Goal: Task Accomplishment & Management: Complete application form

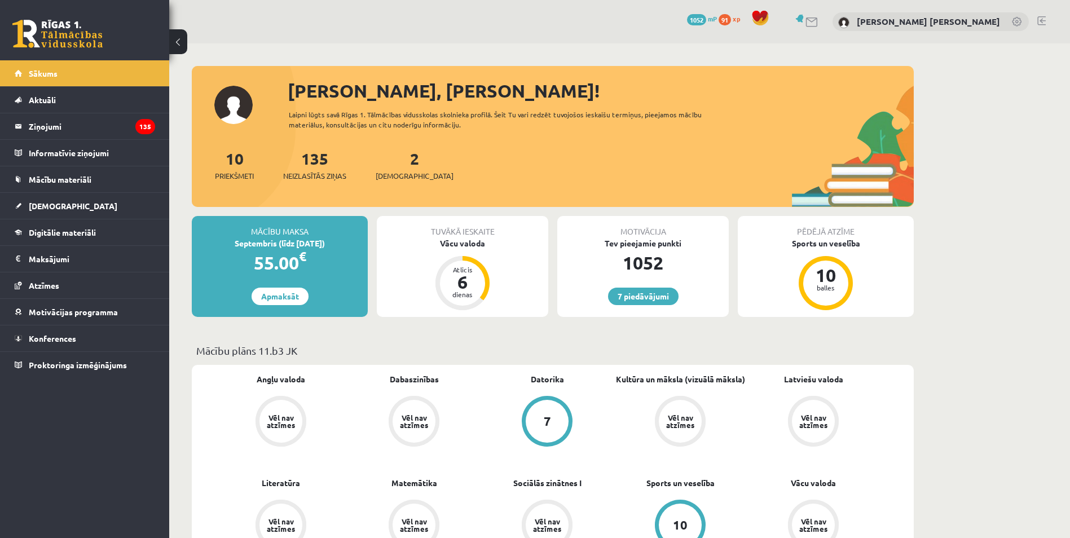
click at [453, 232] on div "Tuvākā ieskaite" at bounding box center [462, 226] width 171 height 21
click at [456, 244] on div "Vācu valoda" at bounding box center [462, 243] width 171 height 12
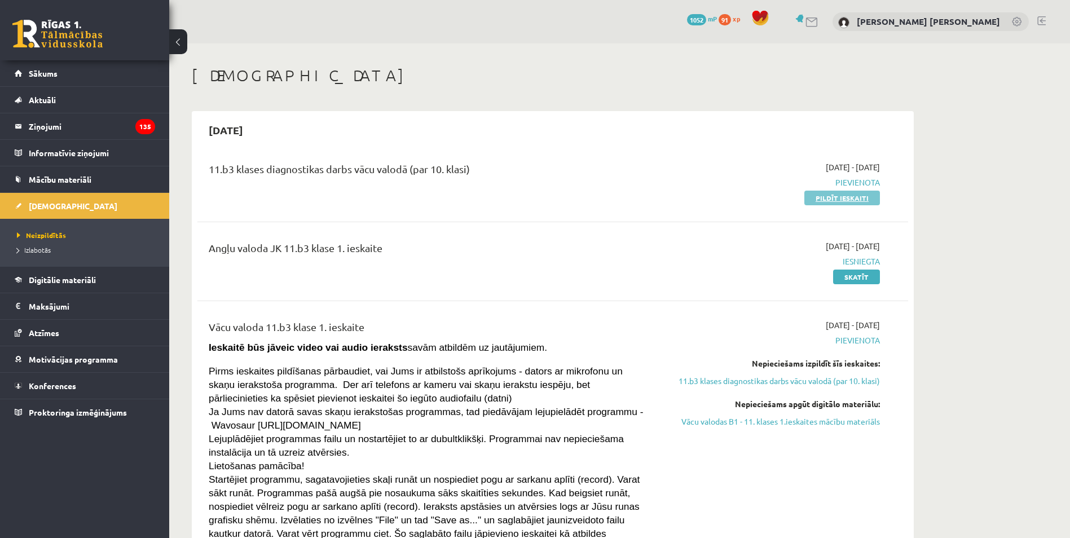
click at [821, 195] on link "Pildīt ieskaiti" at bounding box center [842, 198] width 76 height 15
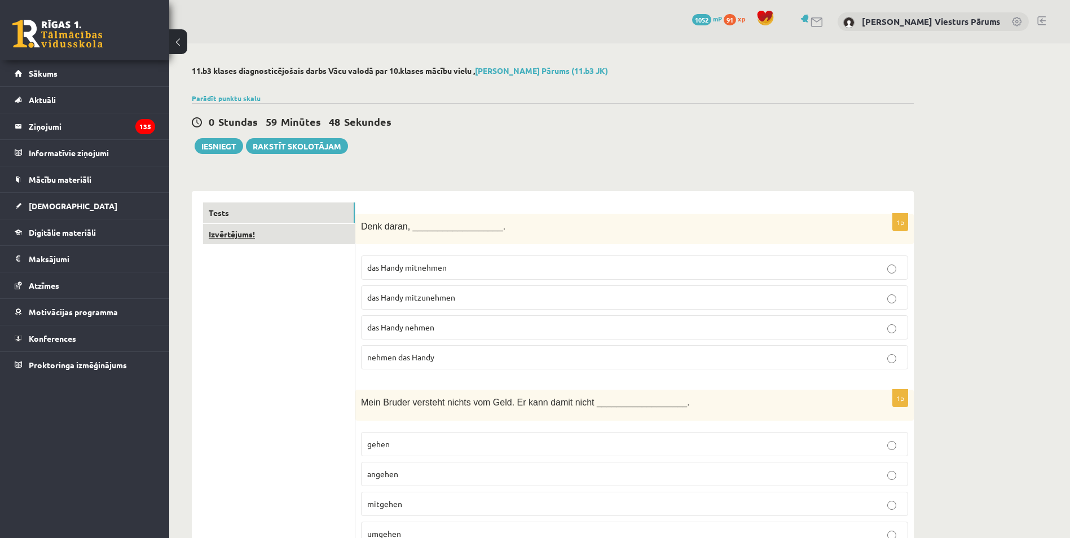
click at [241, 244] on link "Izvērtējums!" at bounding box center [279, 234] width 152 height 21
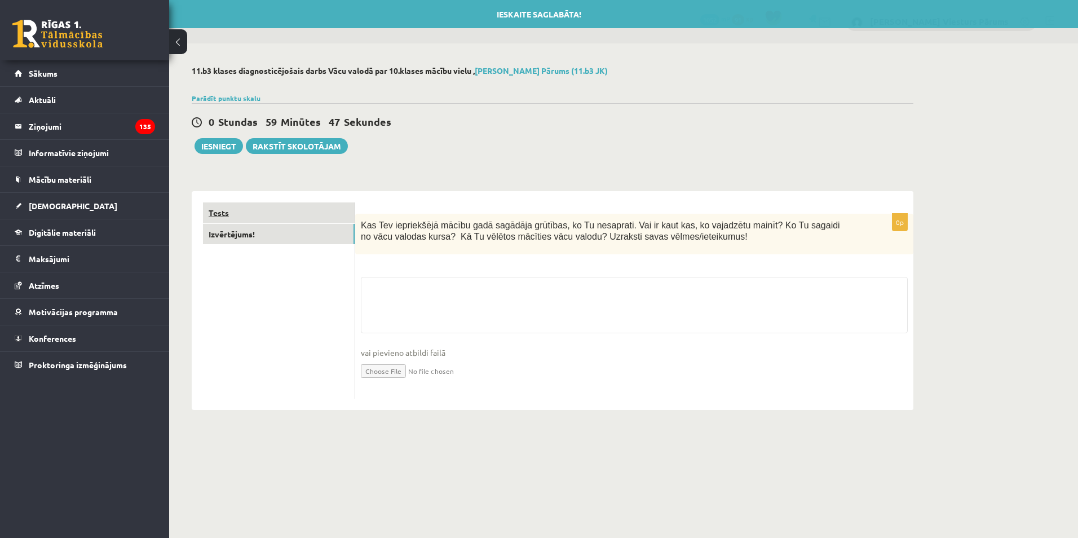
click at [238, 212] on link "Tests" at bounding box center [279, 212] width 152 height 21
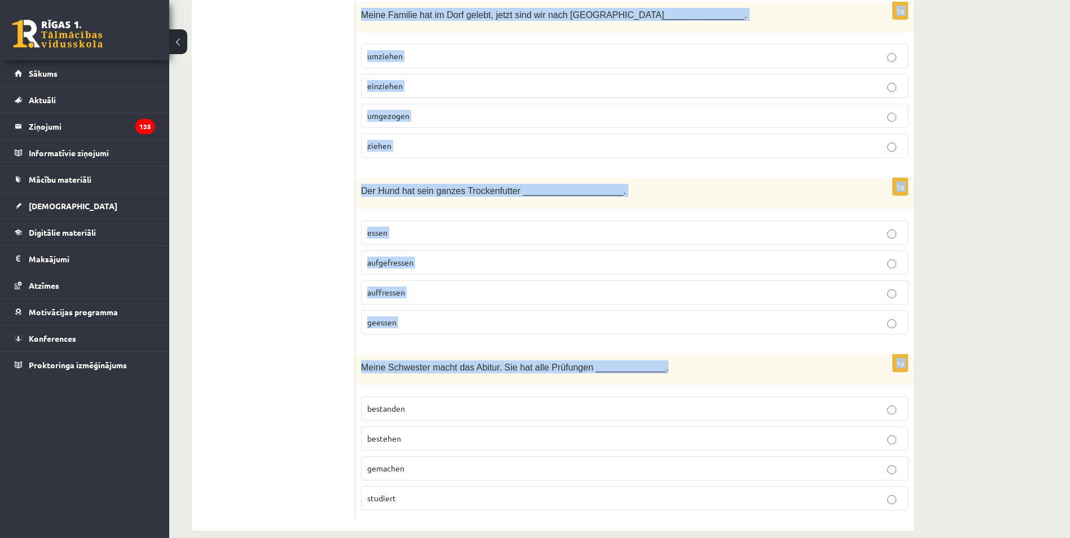
scroll to position [4810, 0]
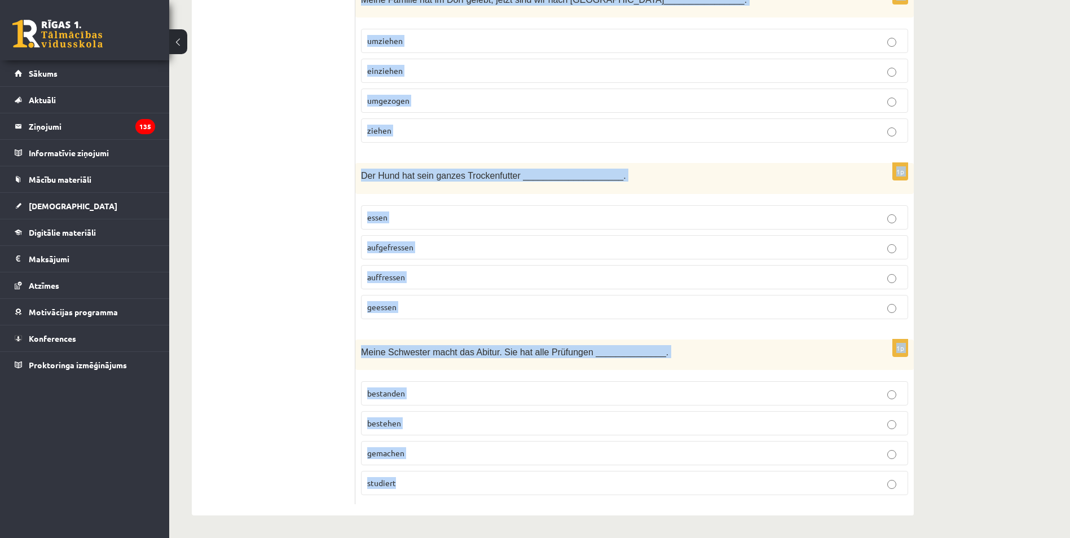
drag, startPoint x: 359, startPoint y: 54, endPoint x: 849, endPoint y: 493, distance: 658.3
copy form "Lore ipsum, __________________. dol Sitam consectet adi Elits doeiusmodte inc U…"
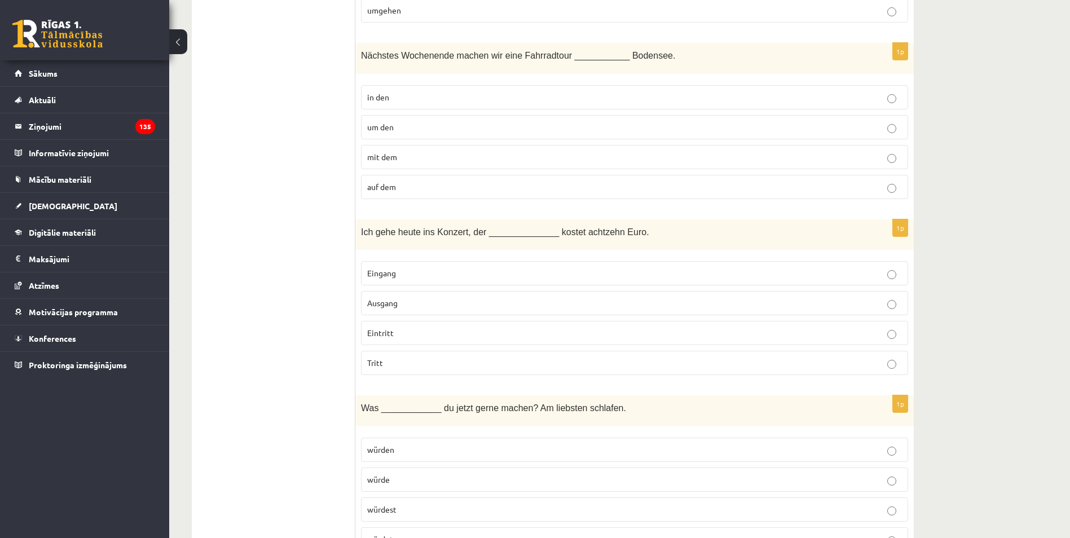
scroll to position [129, 0]
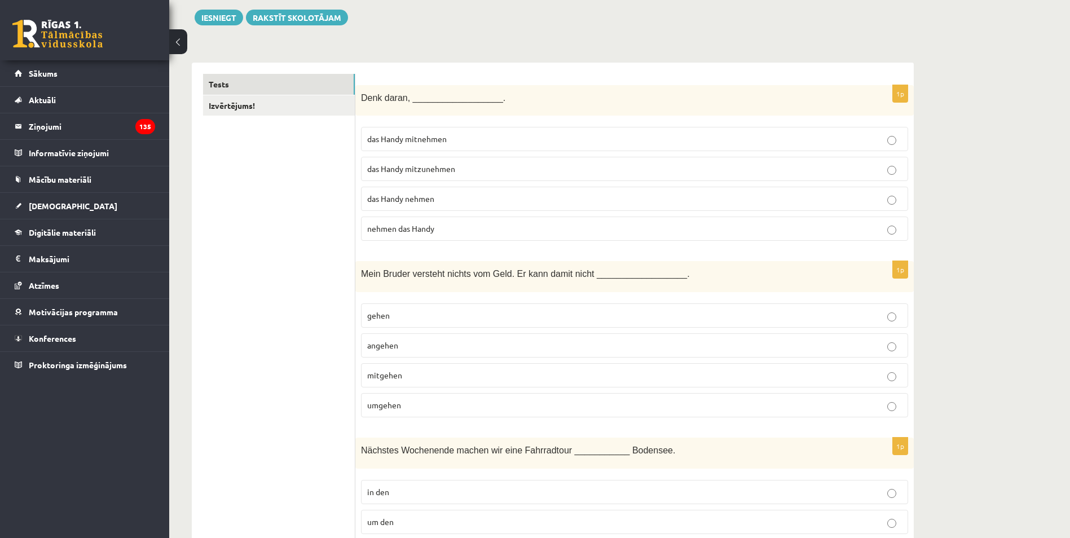
click at [481, 171] on p "das Handy mitzunehmen" at bounding box center [634, 169] width 535 height 12
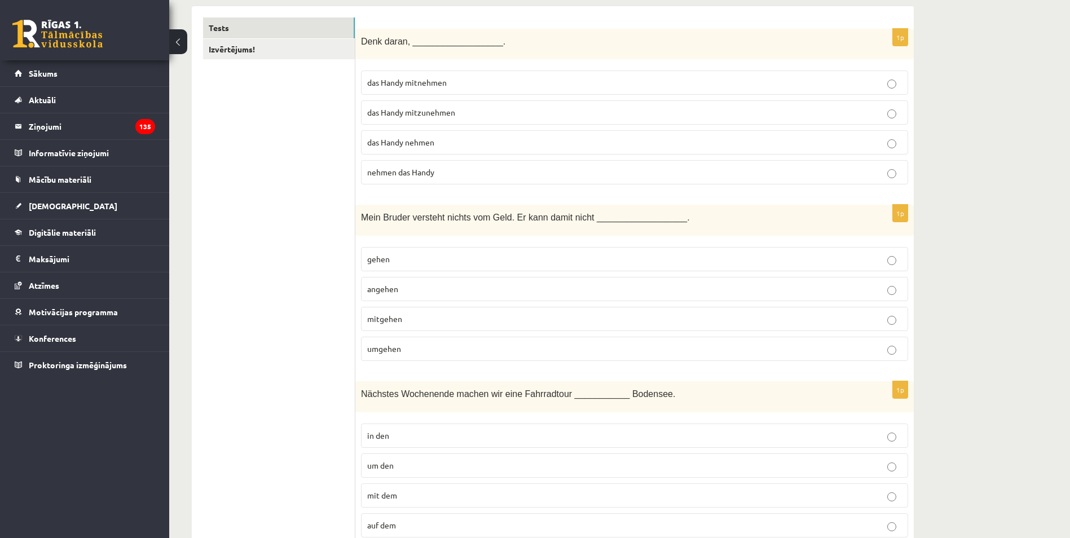
click at [393, 353] on span "umgehen" at bounding box center [384, 349] width 34 height 10
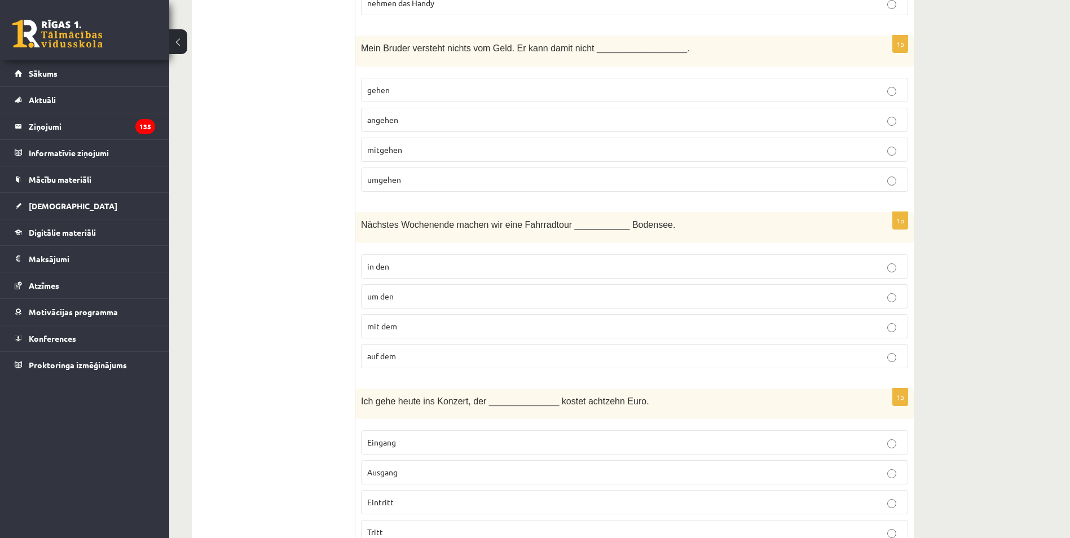
click at [395, 293] on p "um den" at bounding box center [634, 296] width 535 height 12
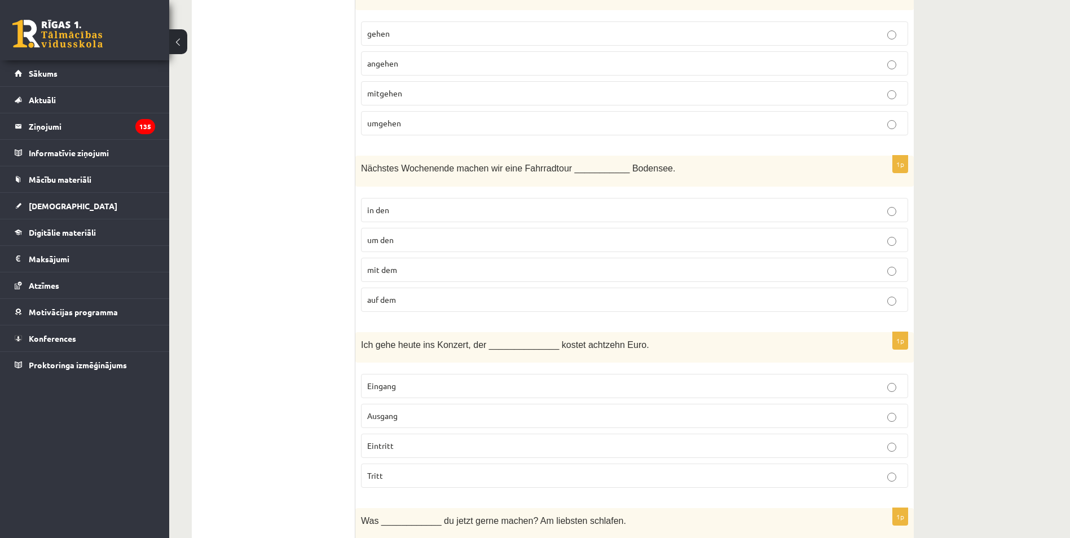
click at [406, 443] on p "Eintritt" at bounding box center [634, 446] width 535 height 12
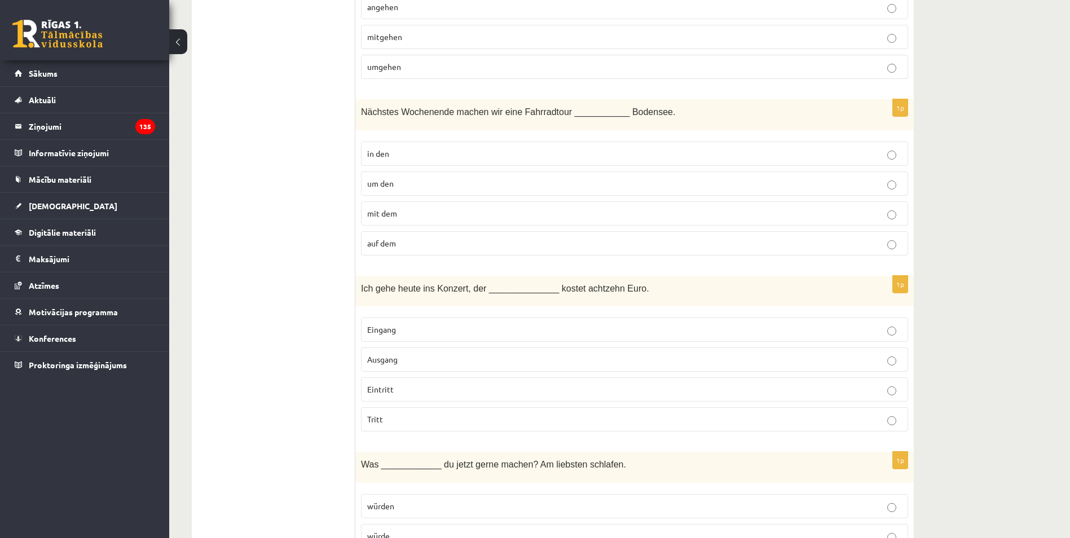
scroll to position [636, 0]
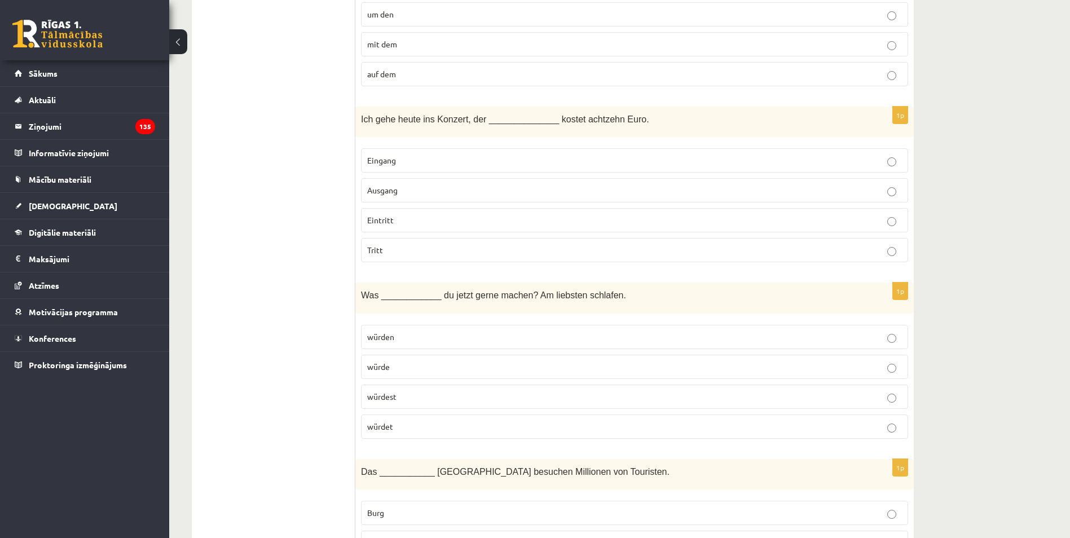
click at [415, 397] on p "würdest" at bounding box center [634, 397] width 535 height 12
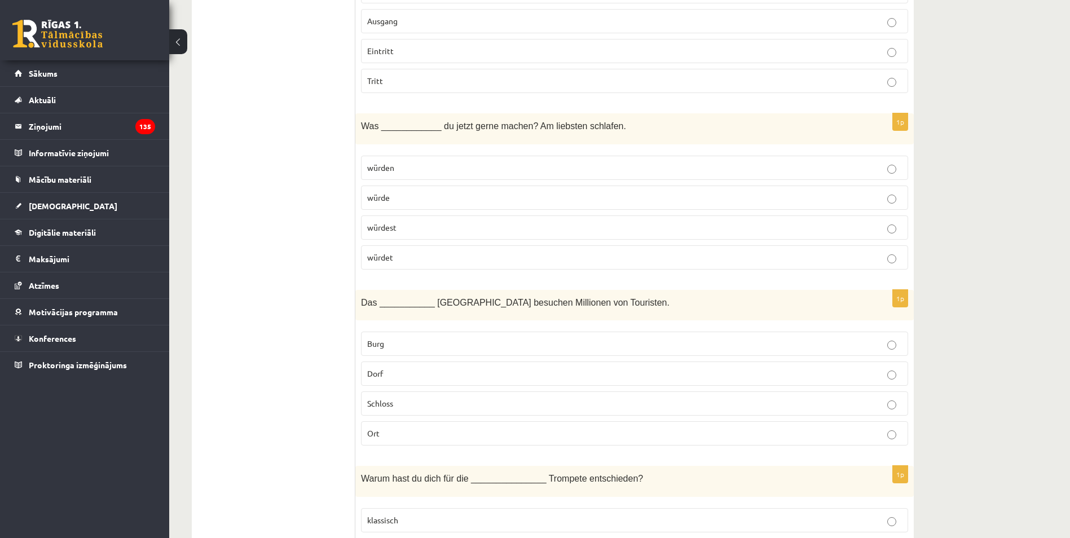
click at [399, 406] on p "Schloss" at bounding box center [634, 404] width 535 height 12
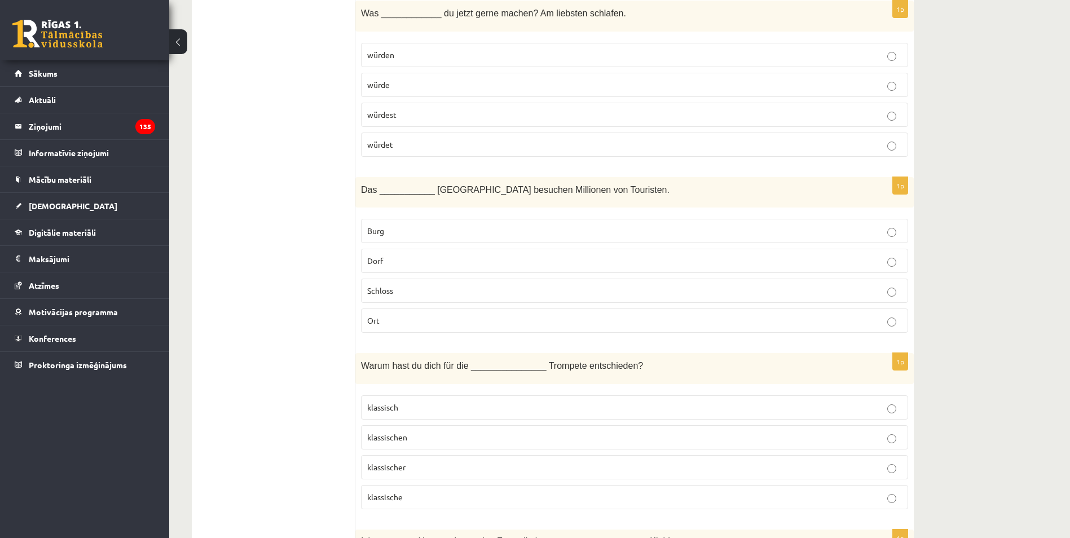
click at [432, 404] on p "klassisch" at bounding box center [634, 408] width 535 height 12
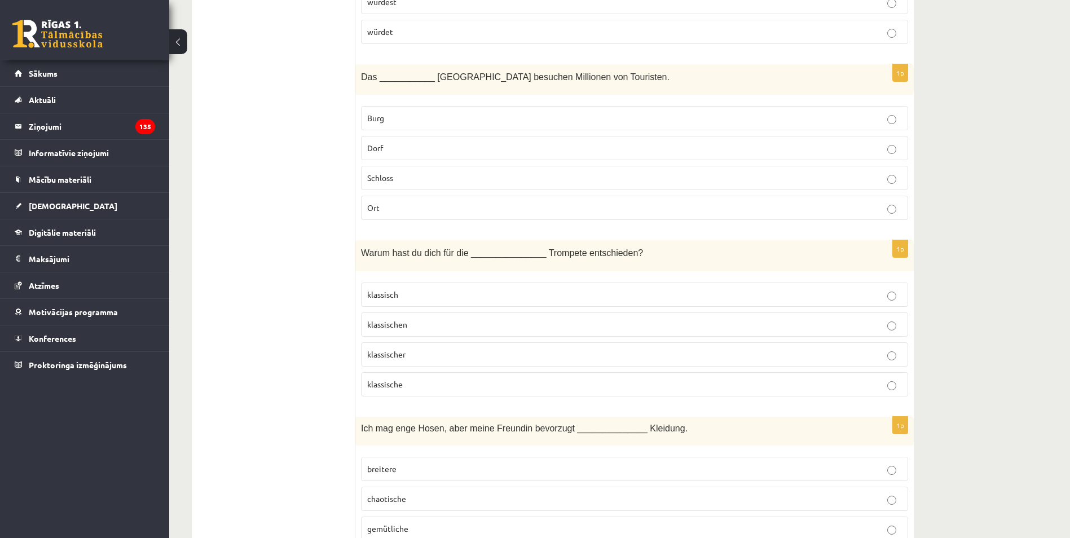
scroll to position [1200, 0]
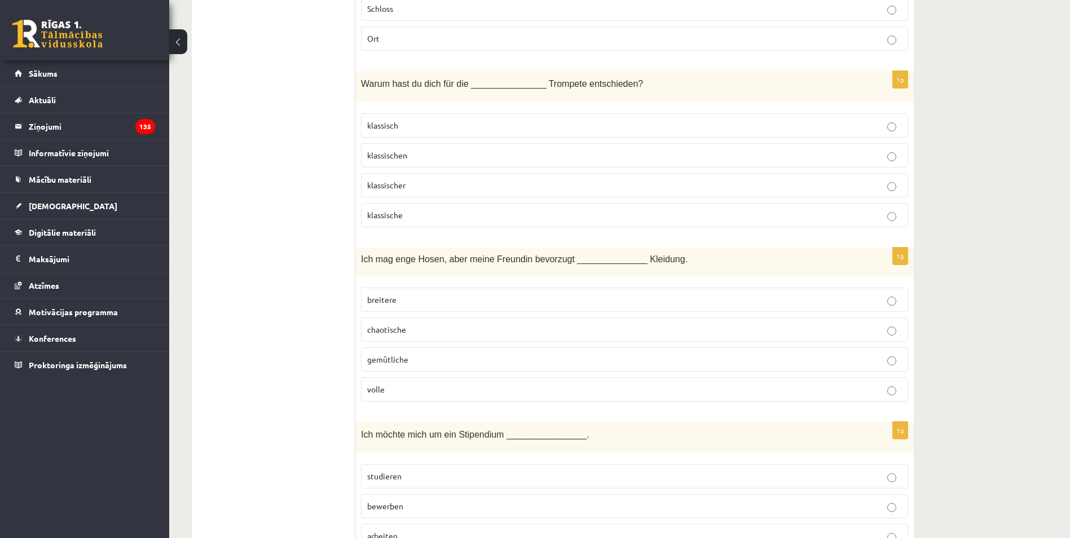
click at [420, 362] on p "gemütliche" at bounding box center [634, 360] width 535 height 12
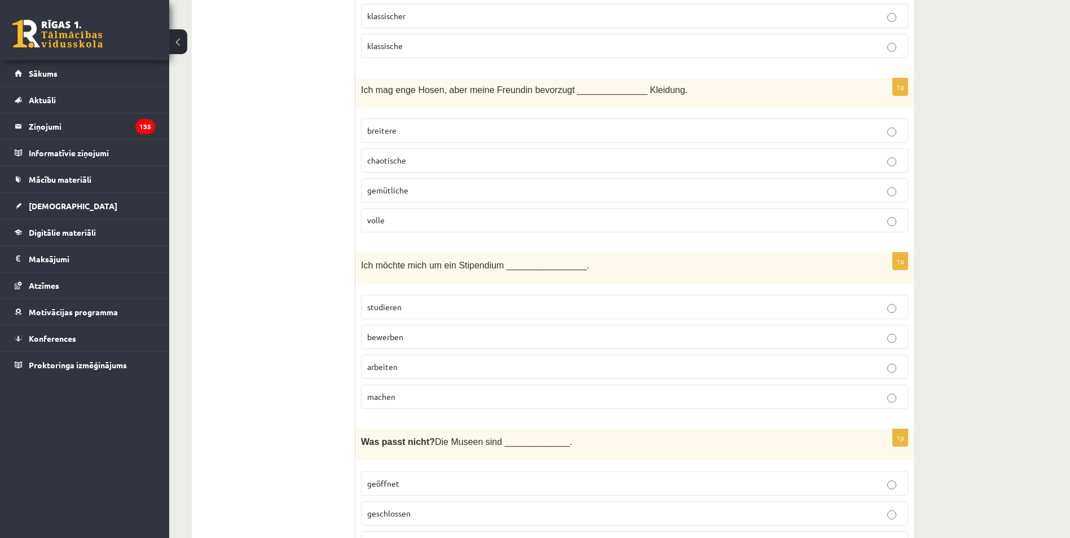
scroll to position [1426, 0]
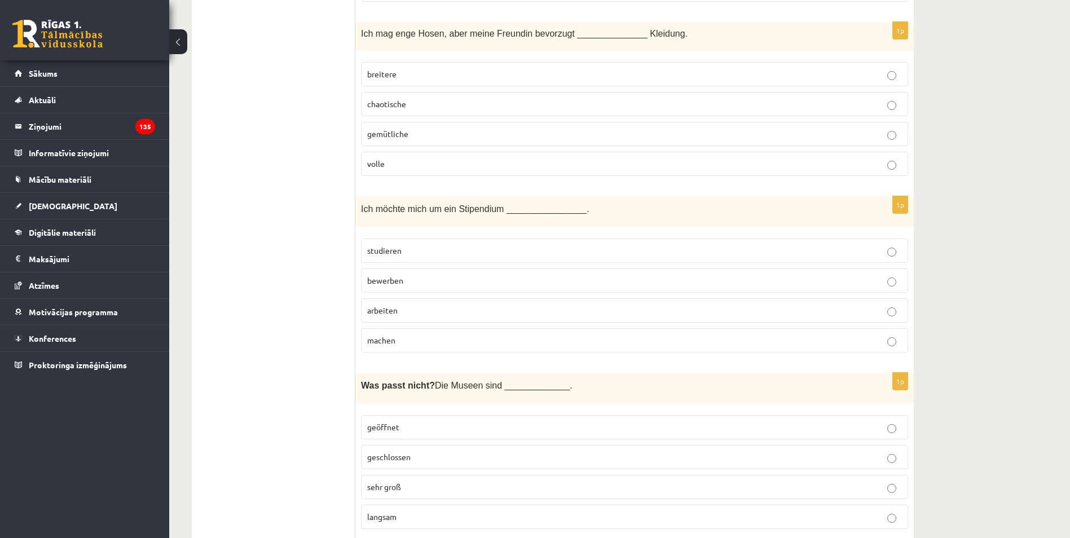
click at [408, 321] on label "arbeiten" at bounding box center [634, 310] width 547 height 24
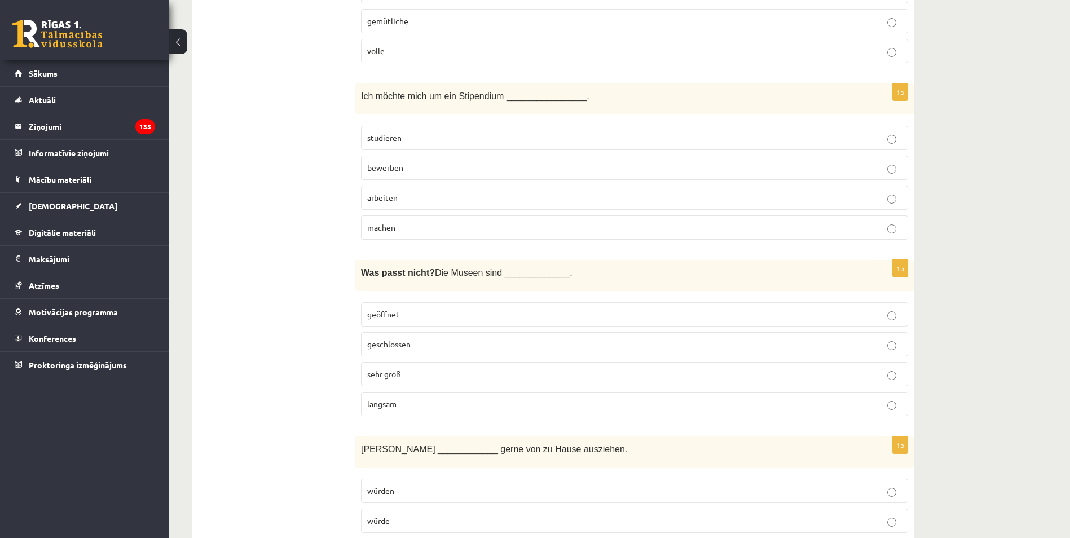
click at [389, 401] on span "langsam" at bounding box center [381, 404] width 29 height 10
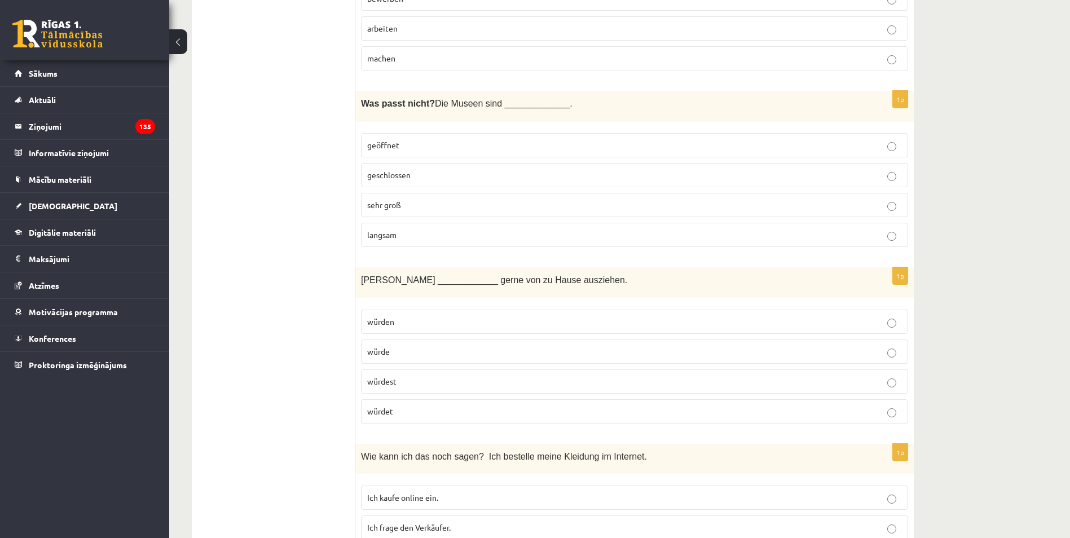
click at [400, 350] on p "würde" at bounding box center [634, 352] width 535 height 12
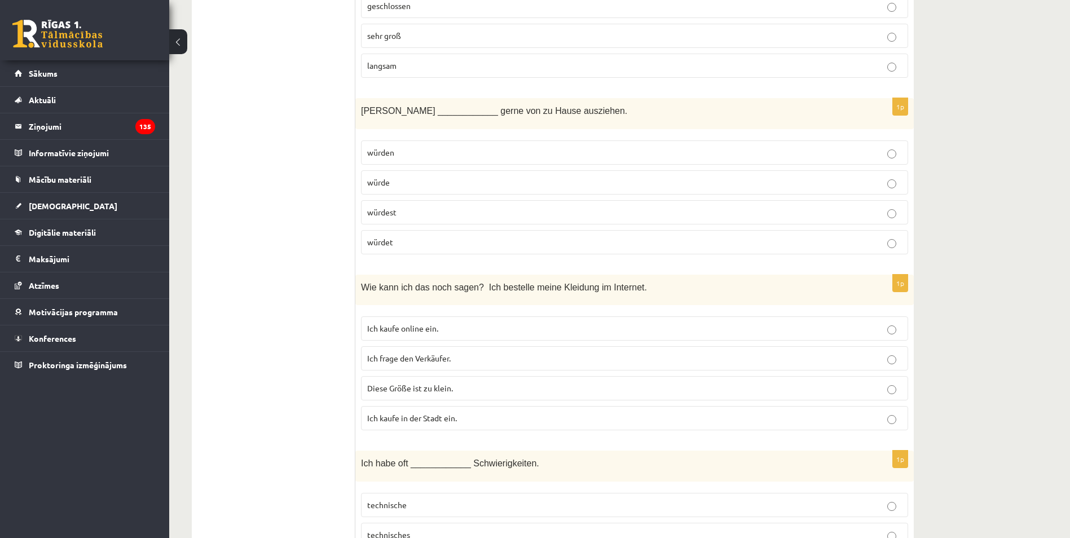
scroll to position [1934, 0]
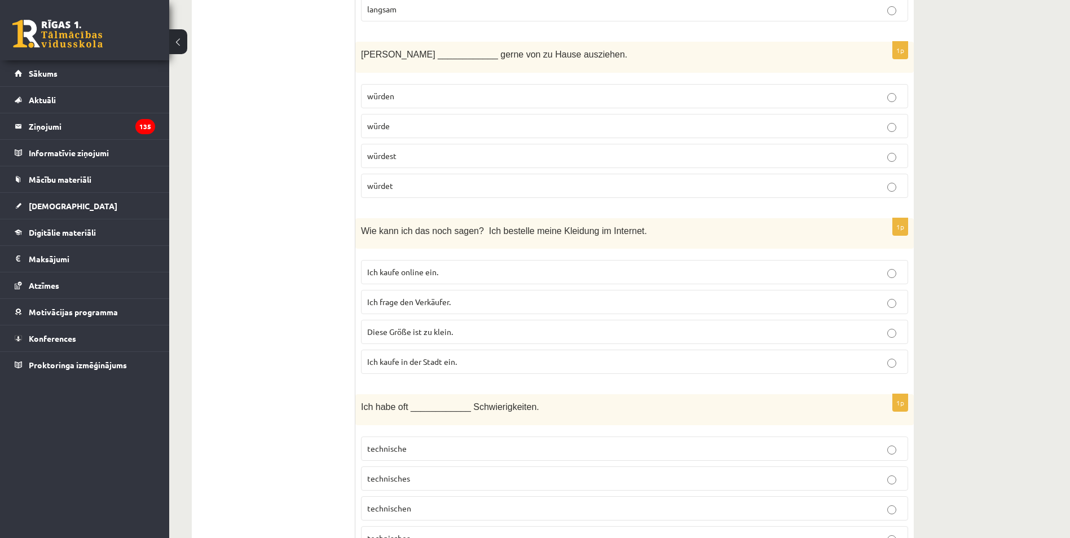
click at [433, 272] on span "Ich kaufe online ein." at bounding box center [402, 272] width 71 height 10
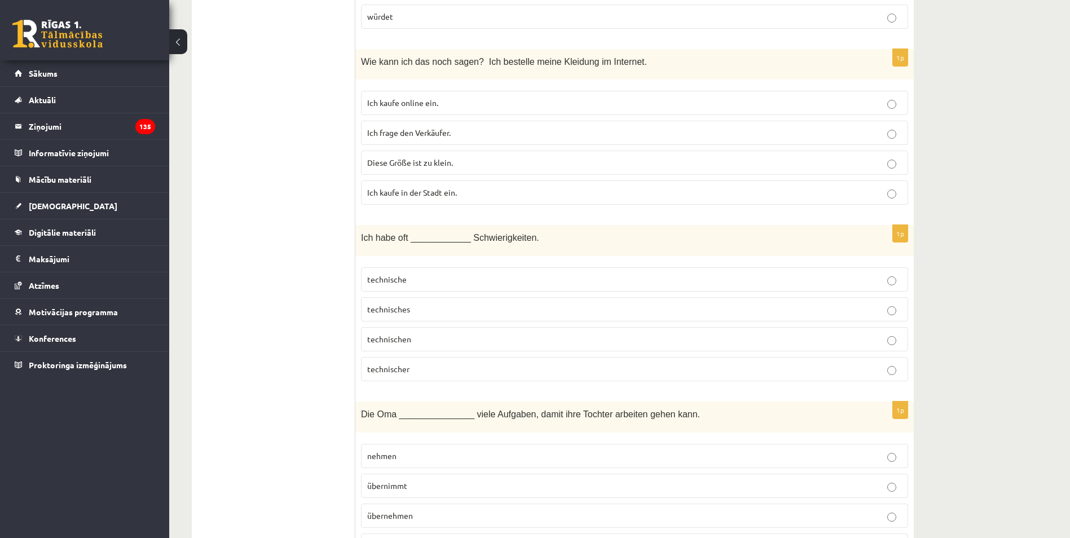
scroll to position [2159, 0]
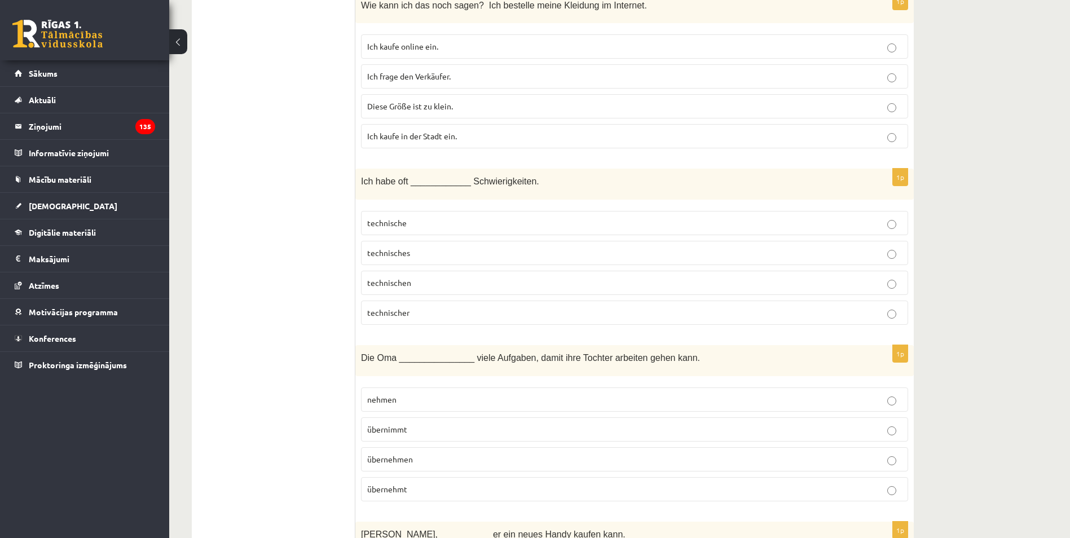
click at [425, 279] on p "technischen" at bounding box center [634, 283] width 535 height 12
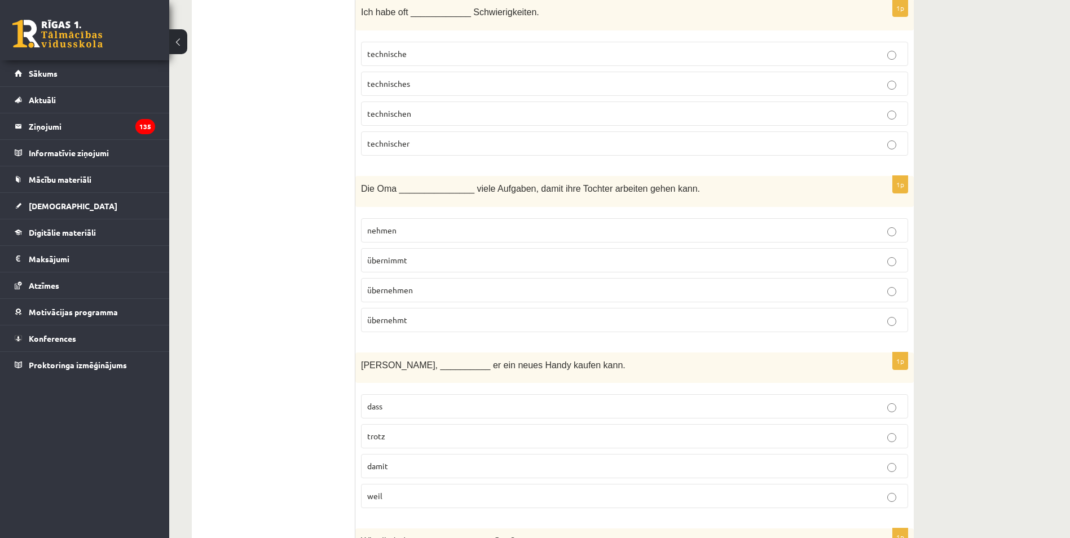
click at [419, 259] on p "übernimmt" at bounding box center [634, 260] width 535 height 12
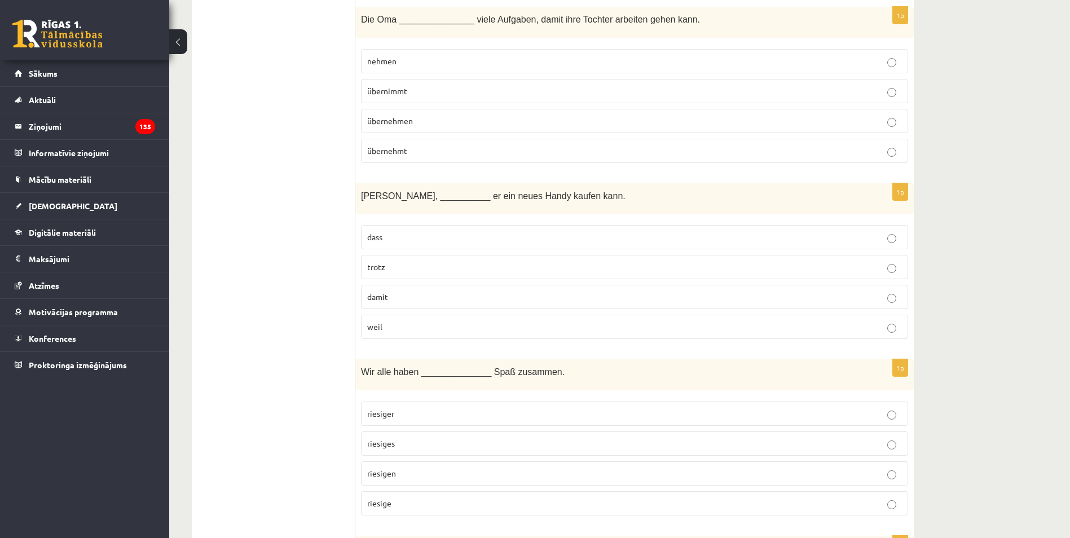
click at [415, 299] on p "damit" at bounding box center [634, 297] width 535 height 12
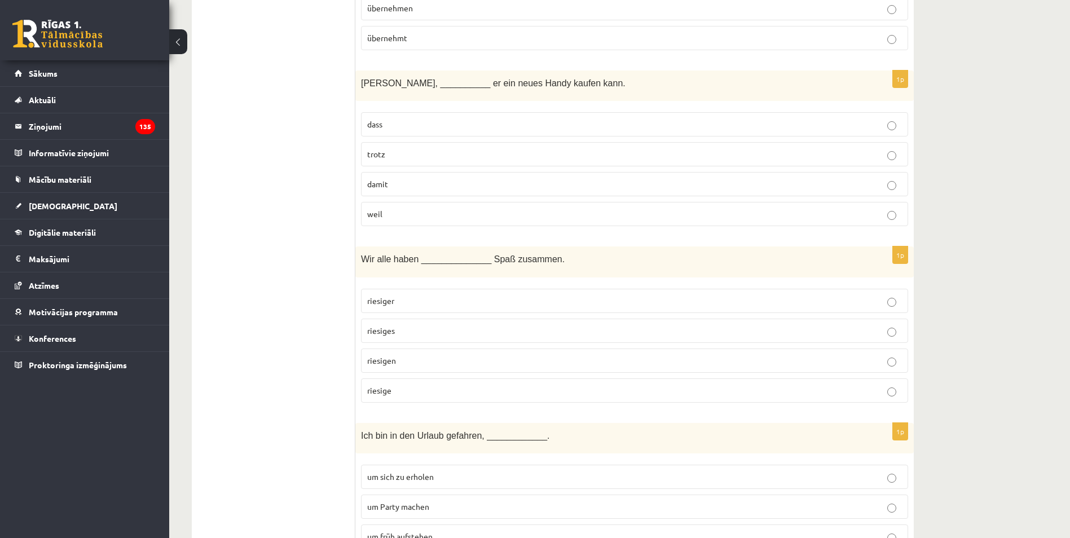
click at [403, 331] on p "riesiges" at bounding box center [634, 331] width 535 height 12
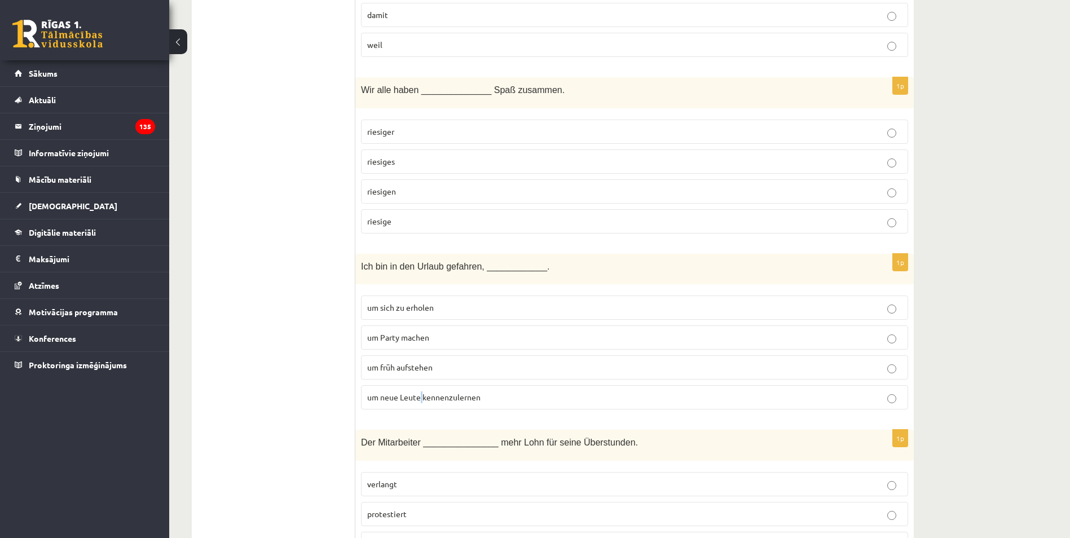
click at [423, 397] on span "um neue Leute kennenzulernen" at bounding box center [423, 397] width 113 height 10
click at [516, 400] on p "um neue Leute kennenzulernen" at bounding box center [634, 397] width 535 height 12
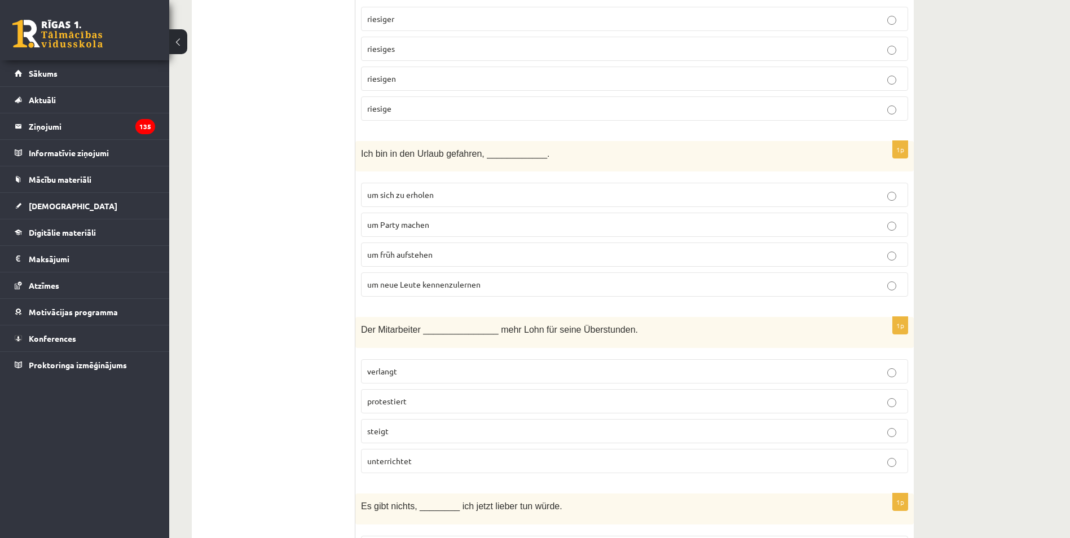
scroll to position [3005, 0]
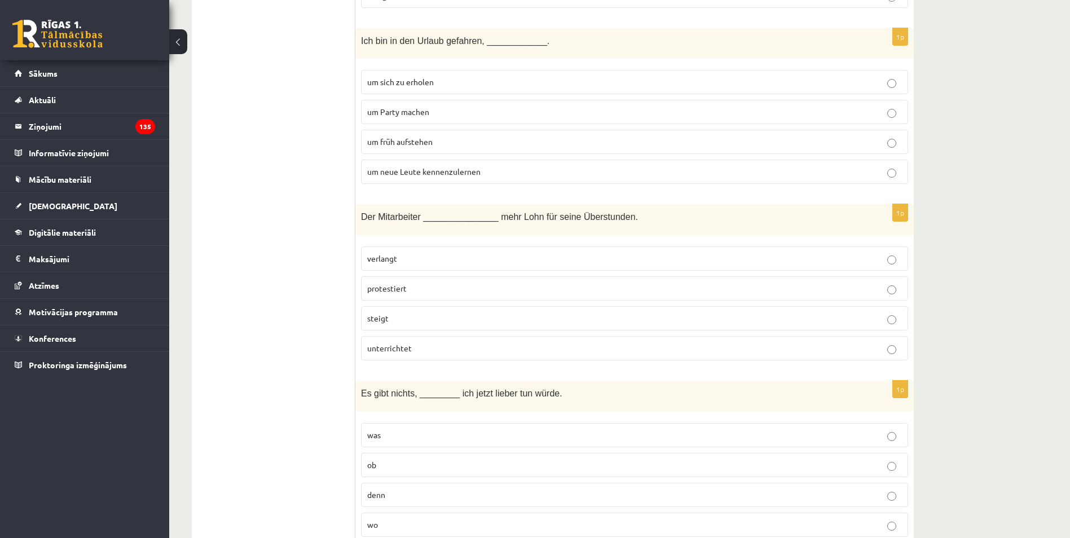
click at [424, 256] on p "verlangt" at bounding box center [634, 259] width 535 height 12
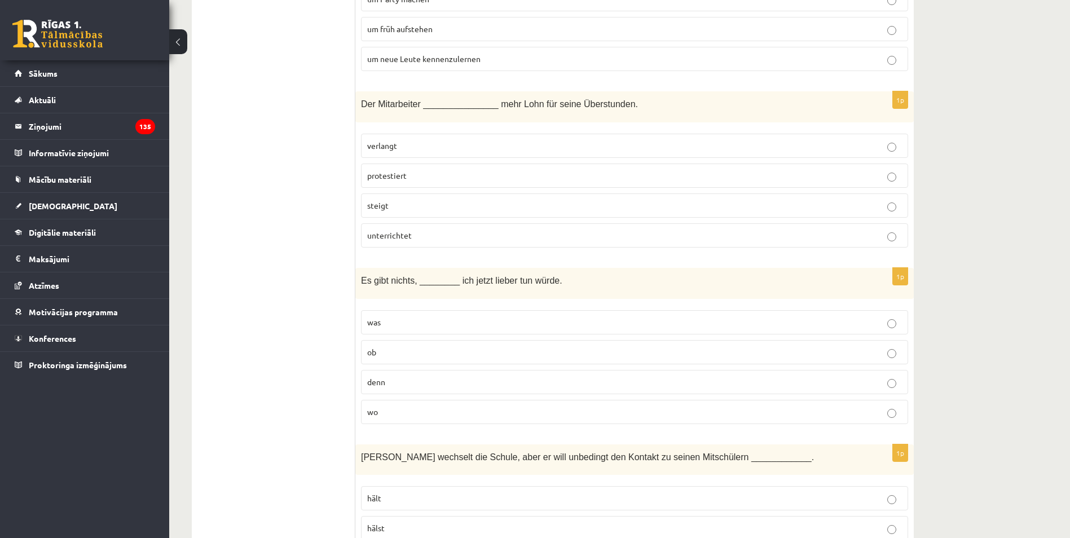
click at [422, 326] on p "was" at bounding box center [634, 322] width 535 height 12
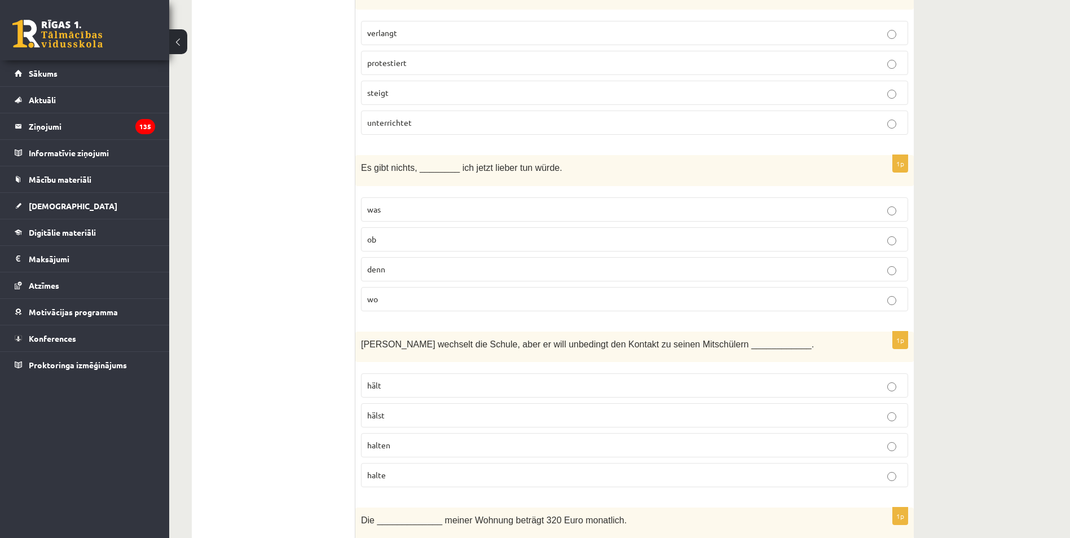
click at [400, 444] on p "halten" at bounding box center [634, 445] width 535 height 12
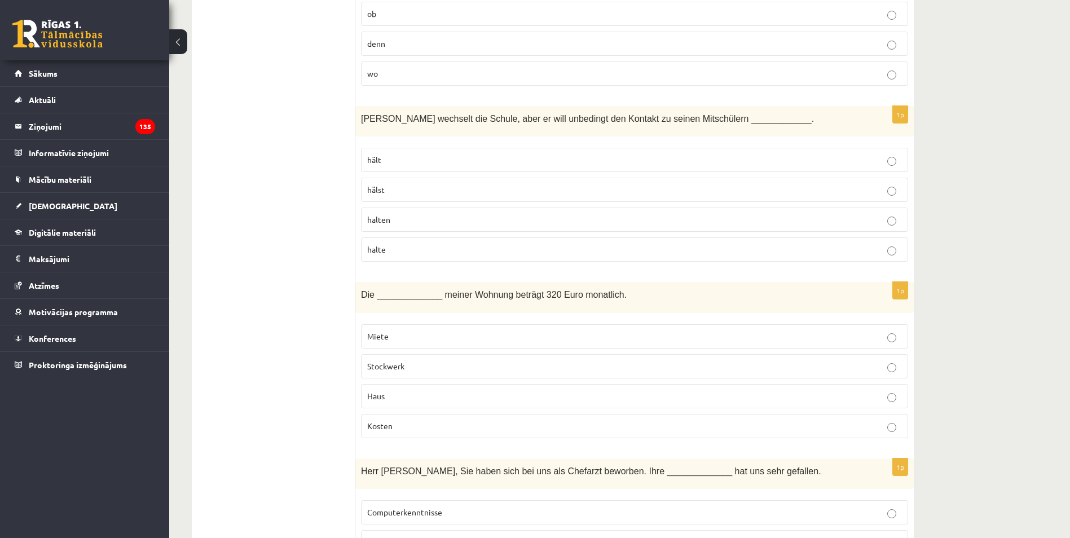
click at [388, 341] on p "Miete" at bounding box center [634, 337] width 535 height 12
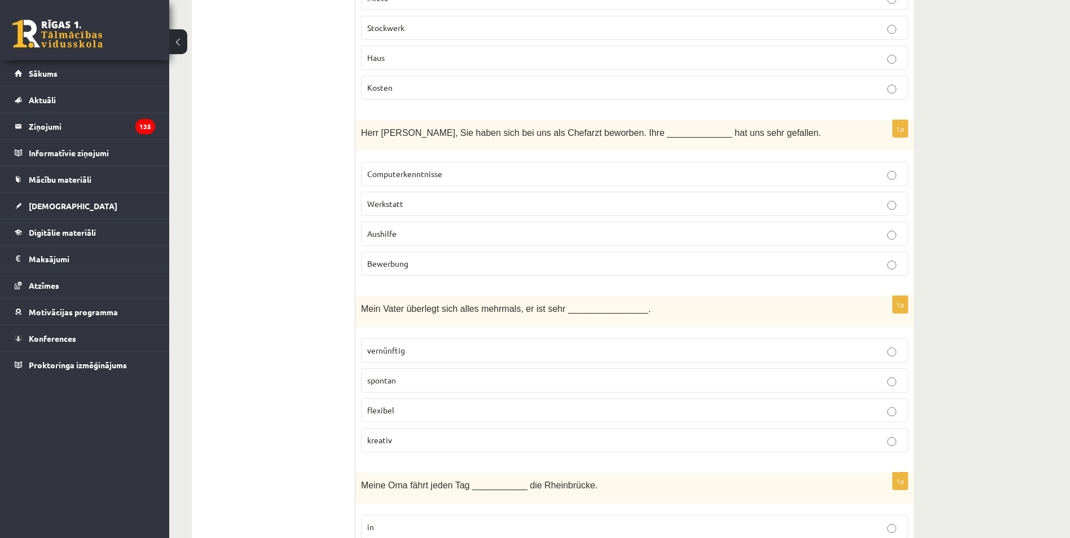
click at [413, 373] on label "spontan" at bounding box center [634, 380] width 547 height 24
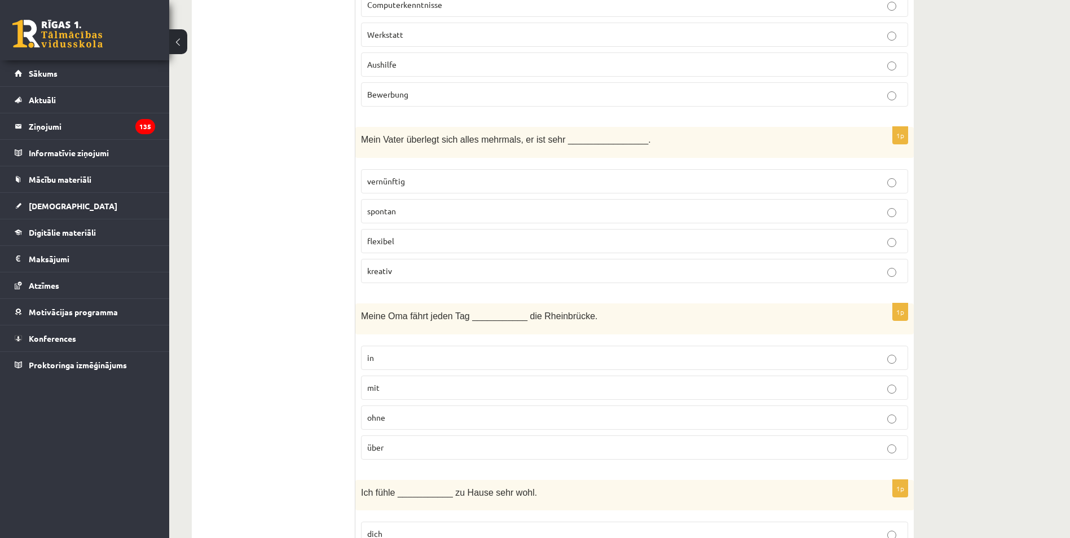
click at [416, 449] on p "über" at bounding box center [634, 448] width 535 height 12
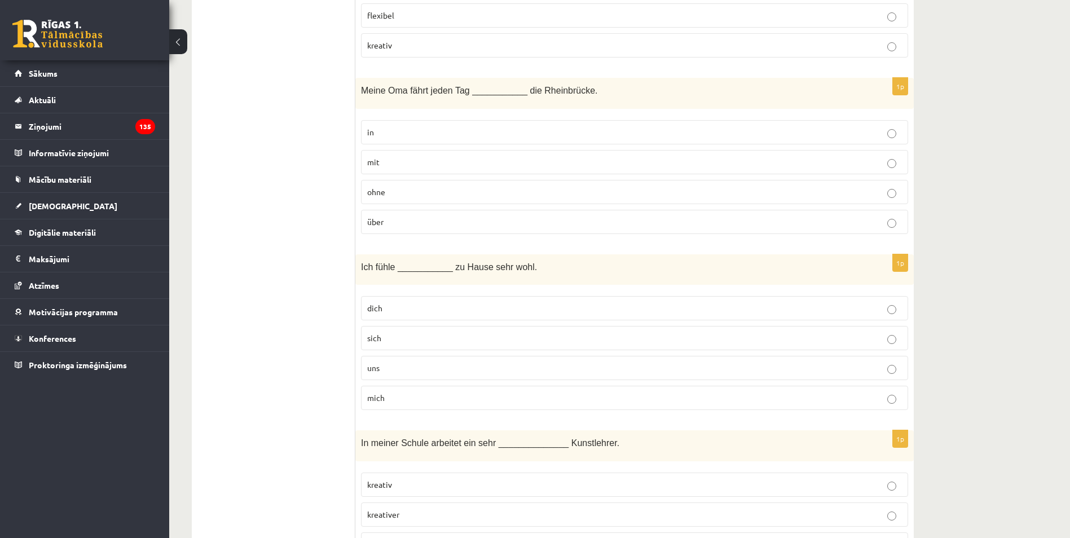
drag, startPoint x: 429, startPoint y: 398, endPoint x: 449, endPoint y: 391, distance: 21.1
click at [430, 398] on p "mich" at bounding box center [634, 398] width 535 height 12
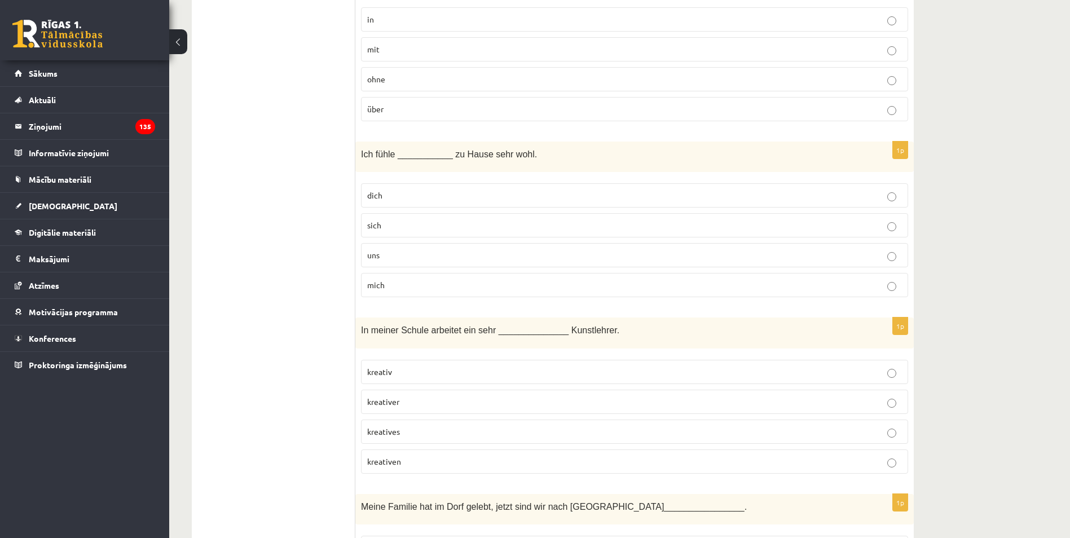
click at [446, 399] on p "kreativer" at bounding box center [634, 402] width 535 height 12
click at [436, 371] on p "kreativ" at bounding box center [634, 372] width 535 height 12
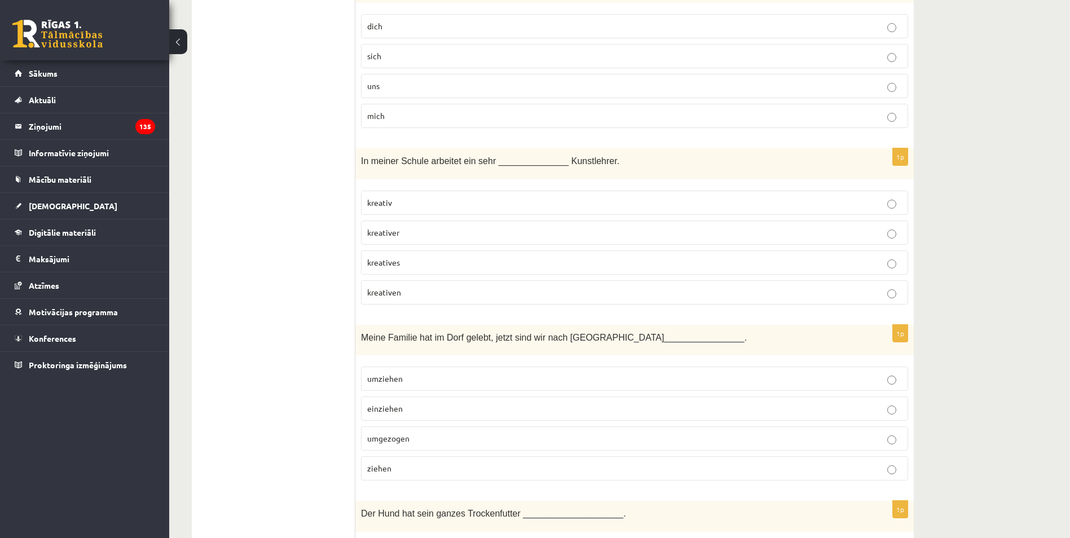
click at [415, 441] on p "umgezogen" at bounding box center [634, 439] width 535 height 12
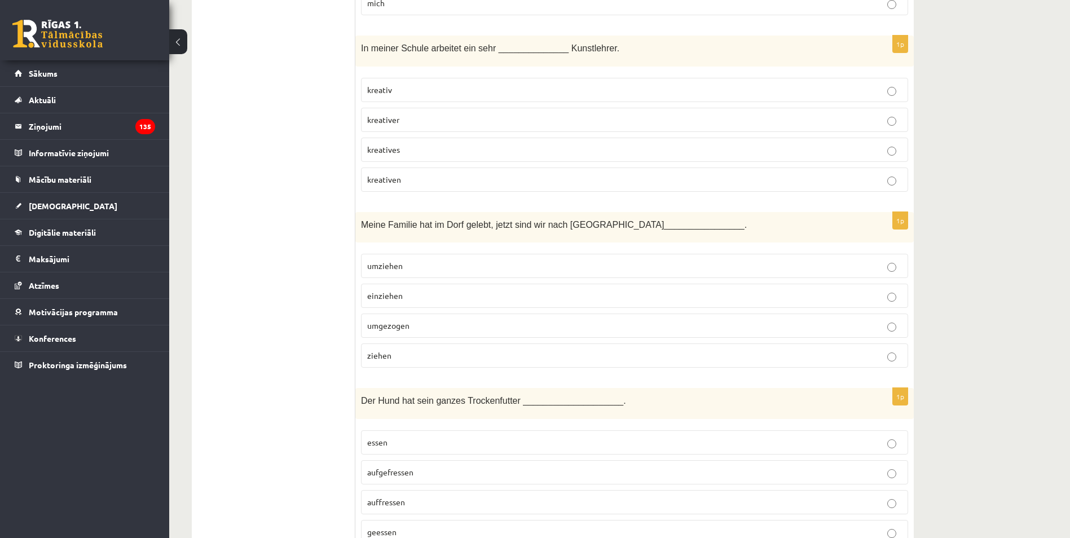
scroll to position [4754, 0]
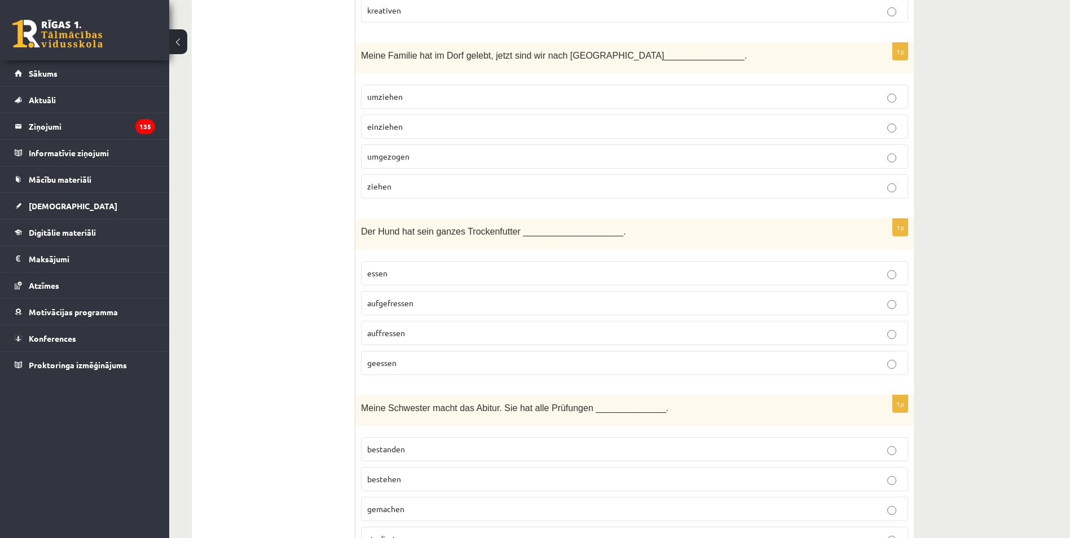
click at [397, 306] on span "aufgefressen" at bounding box center [390, 303] width 46 height 10
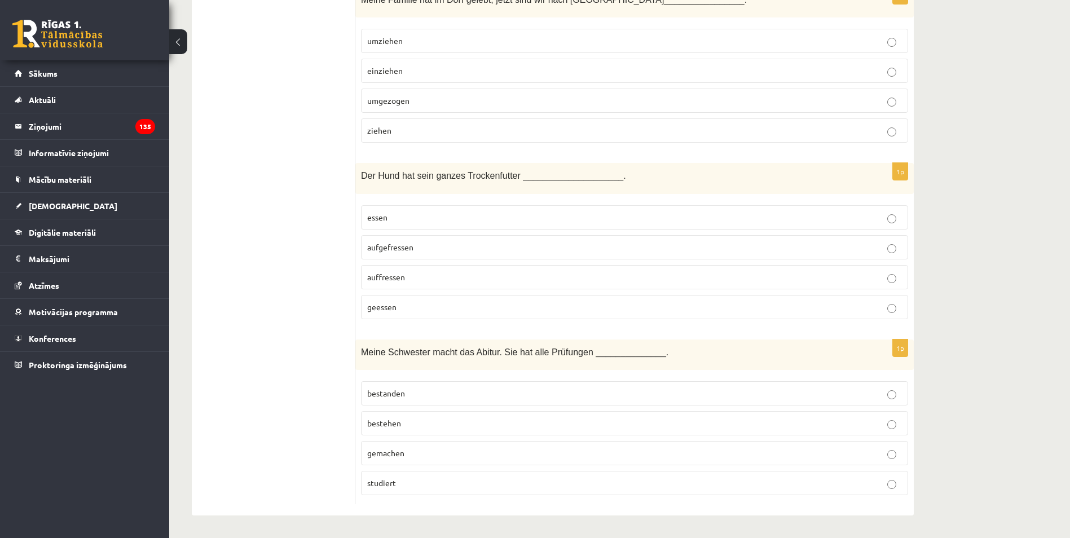
click at [409, 417] on p "bestehen" at bounding box center [634, 423] width 535 height 12
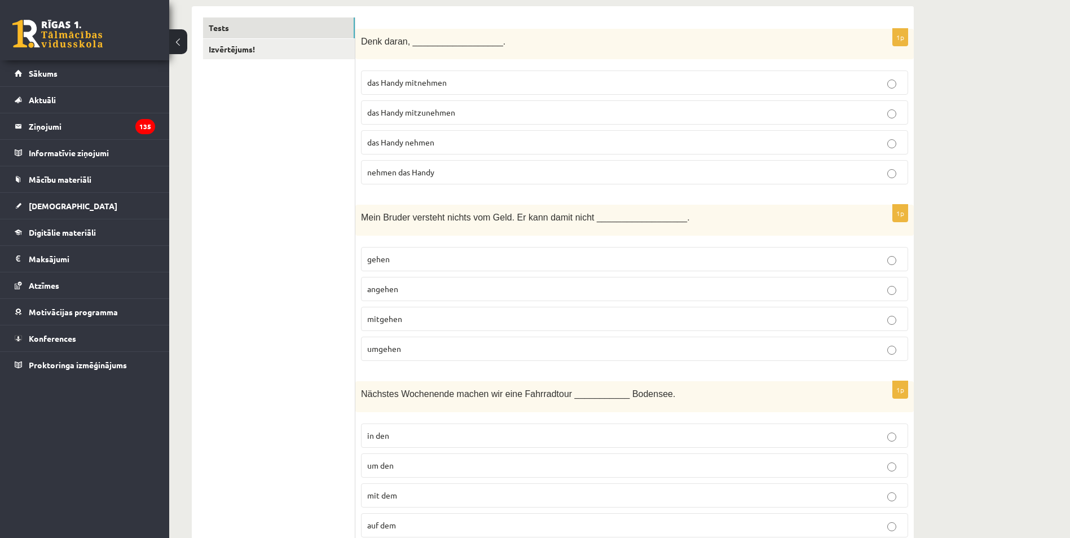
scroll to position [0, 0]
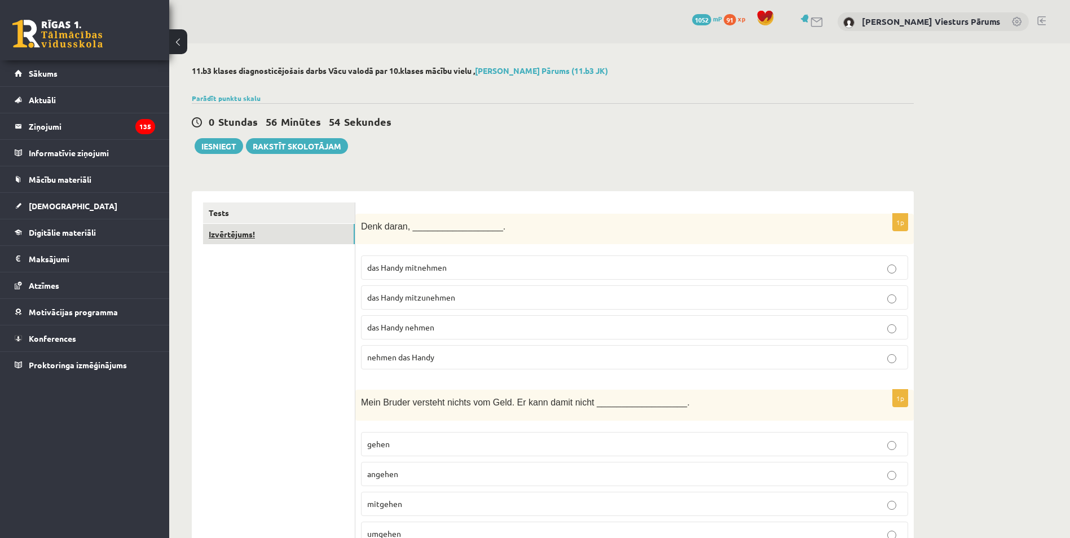
click at [226, 232] on link "Izvērtējums!" at bounding box center [279, 234] width 152 height 21
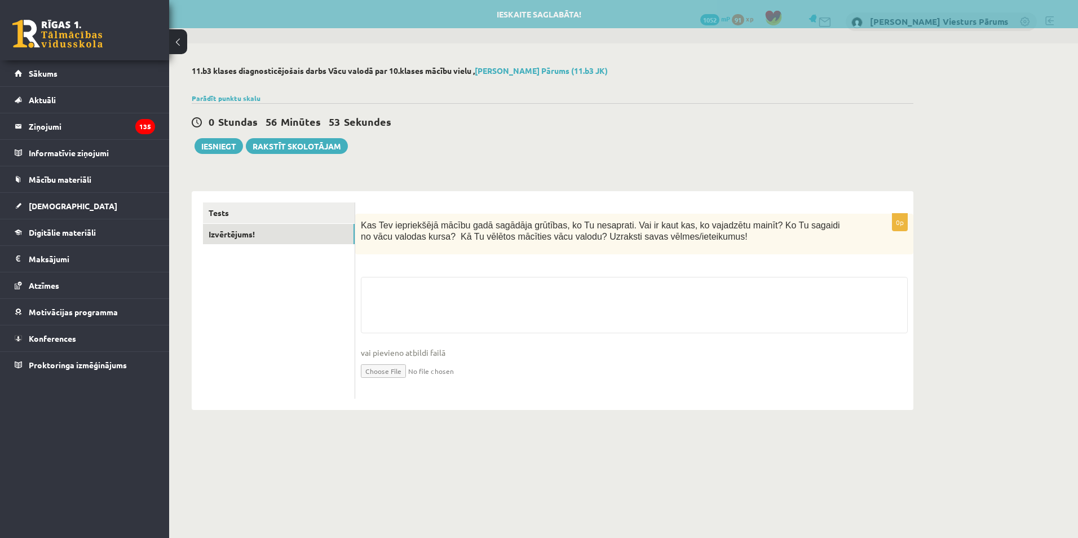
click at [447, 293] on fieldset "vai pievieno atbildi failā Iesniegtā atbilde" at bounding box center [634, 335] width 547 height 116
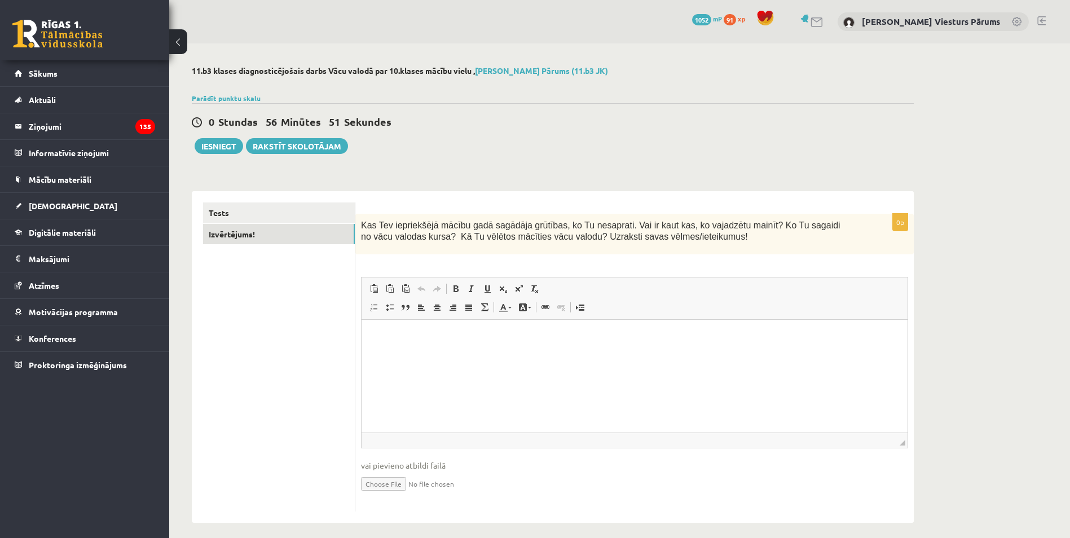
click at [455, 340] on p "Editor, wiswyg-editor-user-answer-47024954127000" at bounding box center [634, 337] width 523 height 12
click at [472, 344] on html at bounding box center [635, 336] width 546 height 34
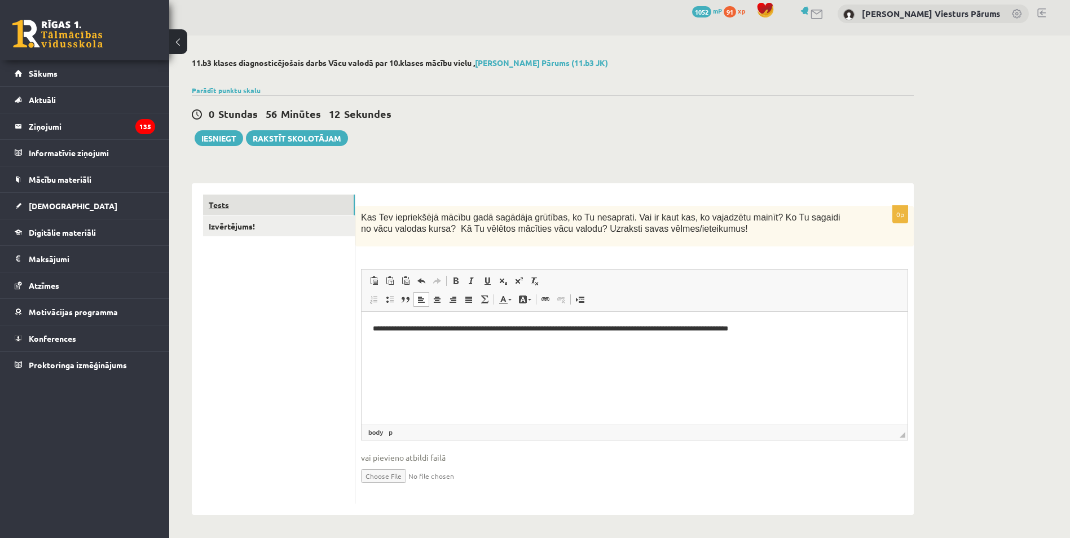
click at [239, 203] on link "Tests" at bounding box center [279, 205] width 152 height 21
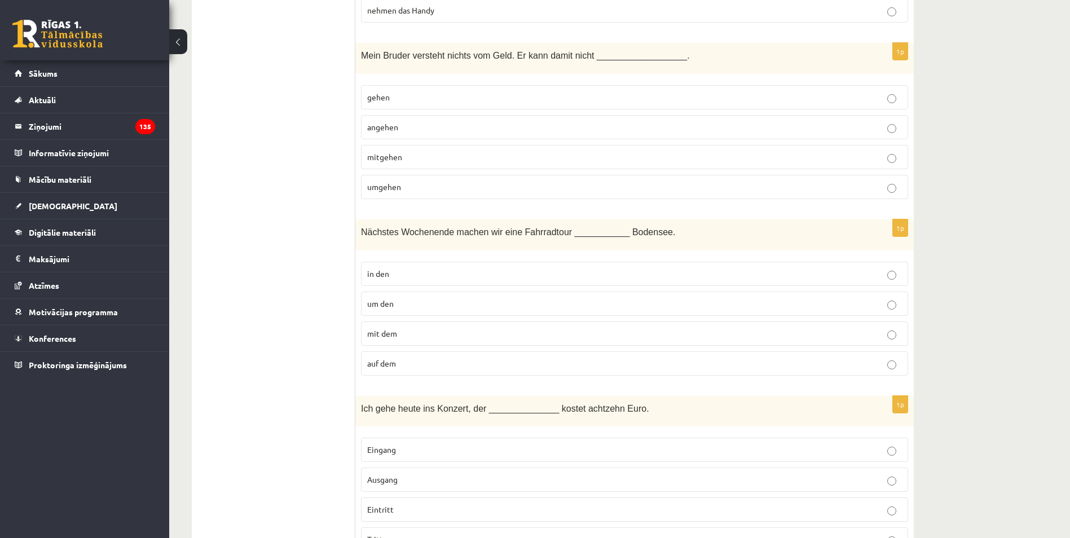
scroll to position [0, 0]
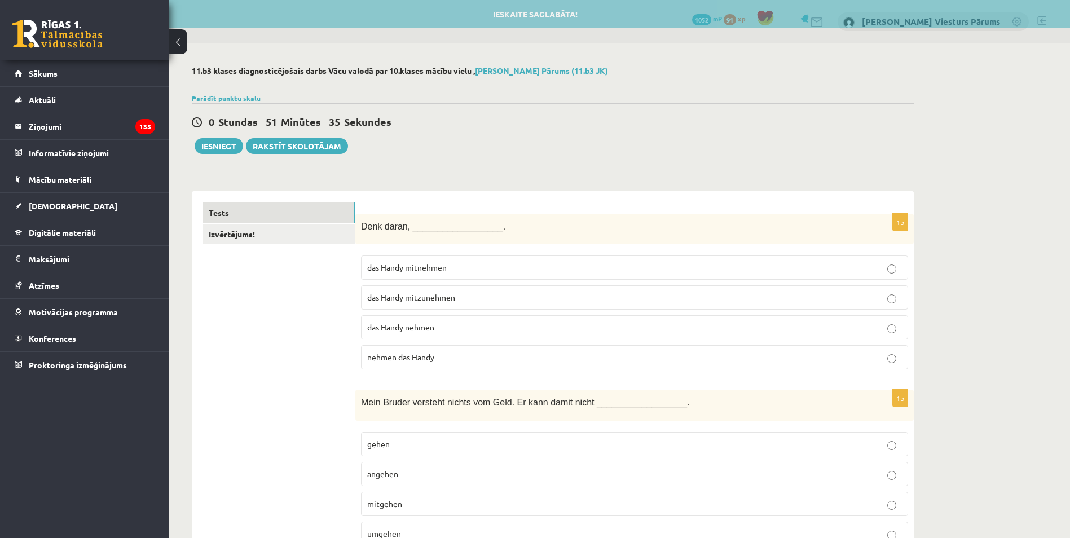
click at [530, 152] on div "0 Stundas 51 Minūtes 35 Sekundes Ieskaite saglabāta! Iesniegt Rakstīt skolotājam" at bounding box center [553, 128] width 722 height 51
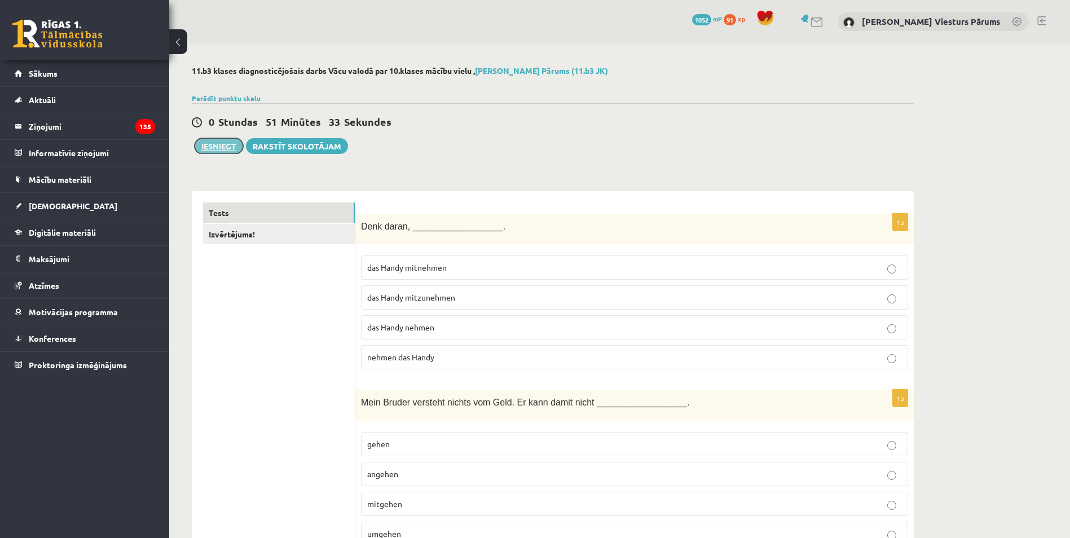
click at [214, 147] on button "Iesniegt" at bounding box center [219, 146] width 49 height 16
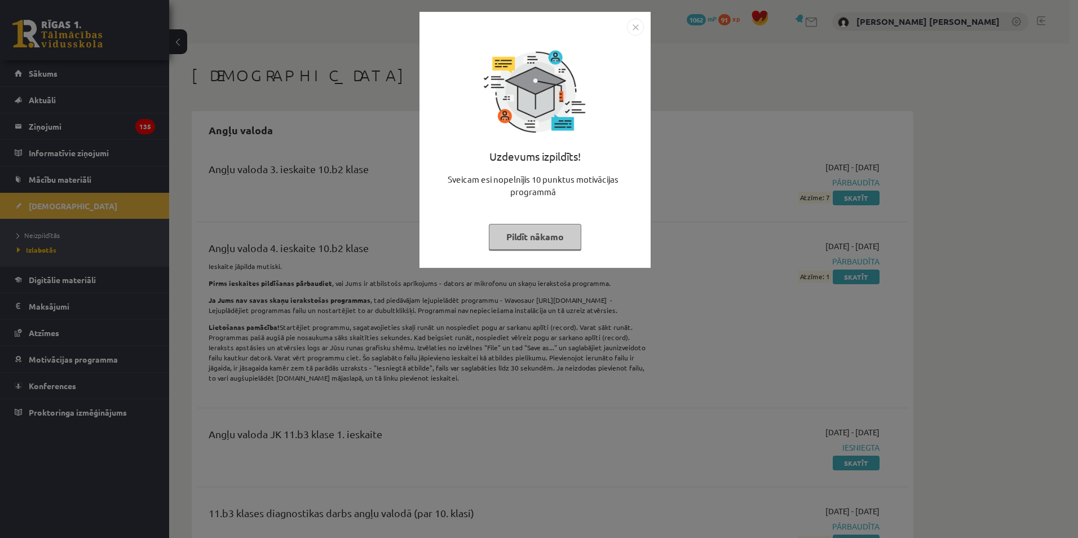
click at [712, 111] on div "Uzdevums izpildīts! Sveicam esi nopelnījis 10 punktus motivācijas programmā Pil…" at bounding box center [539, 269] width 1078 height 538
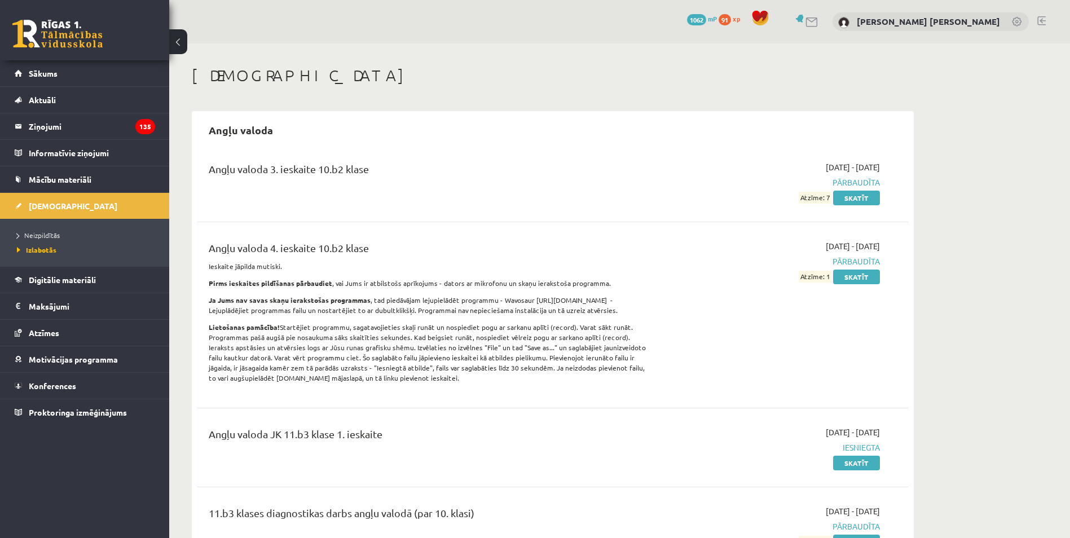
scroll to position [338, 0]
